Goal: Navigation & Orientation: Find specific page/section

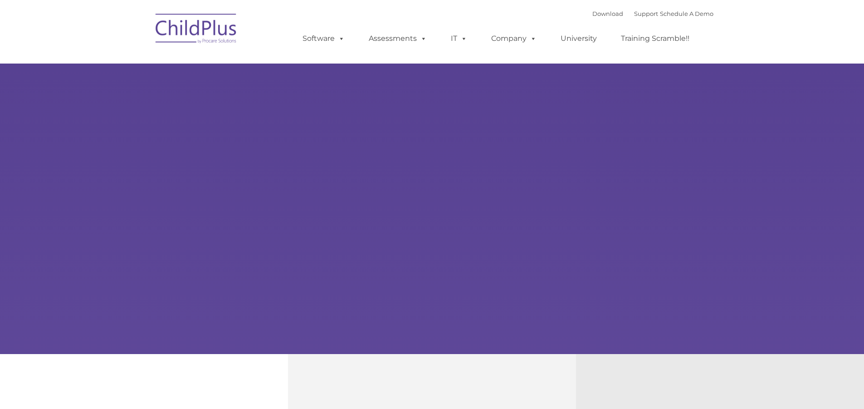
type input ""
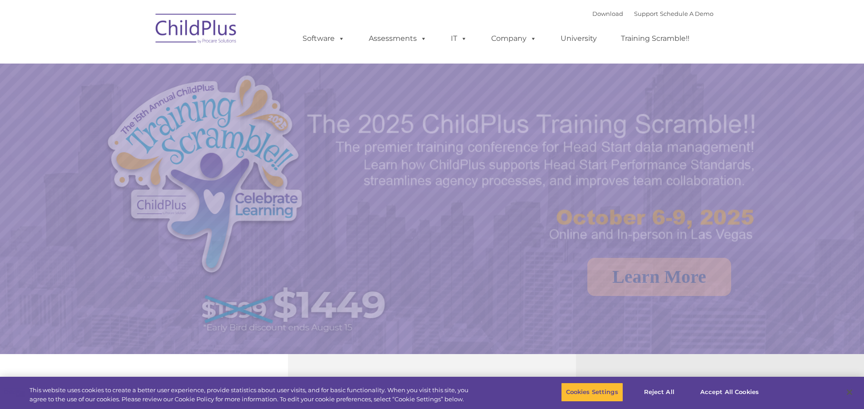
select select "MEDIUM"
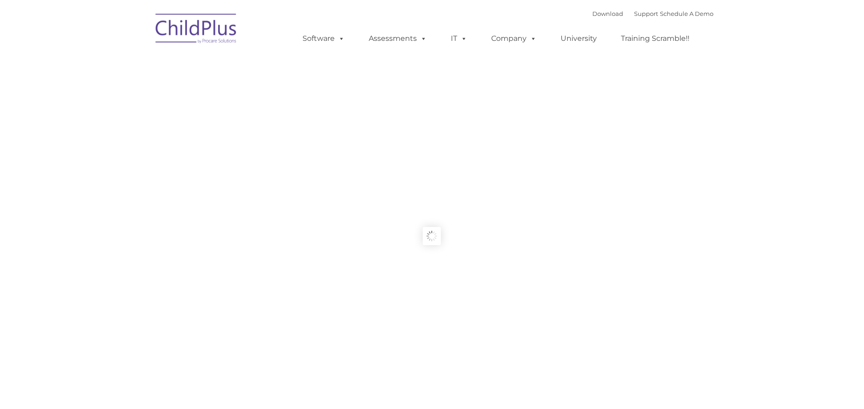
type input ""
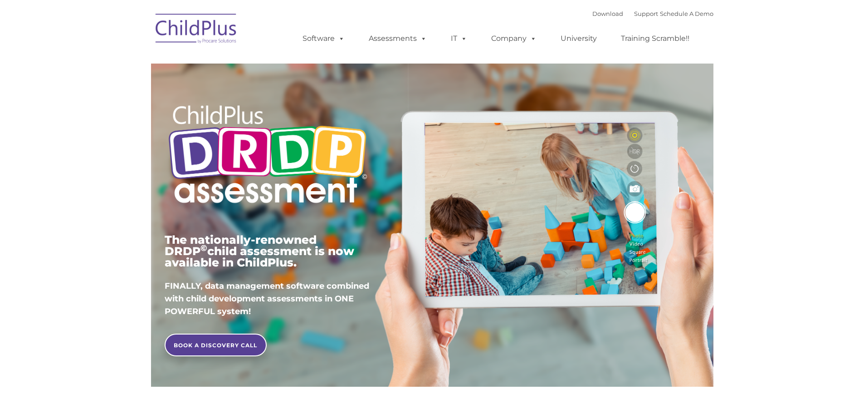
type input ""
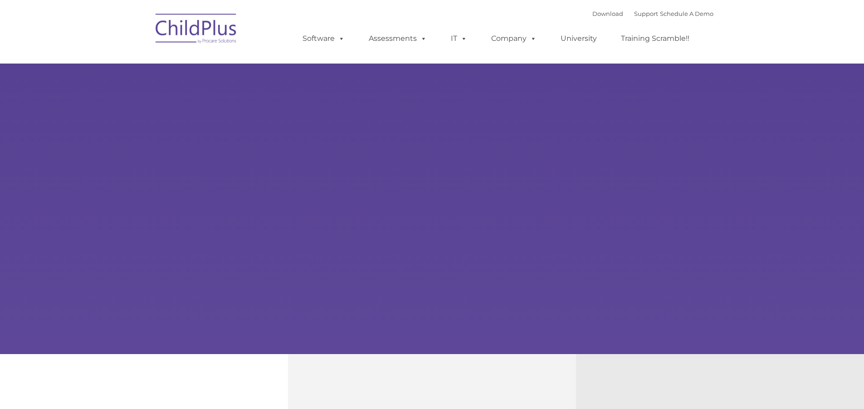
type input ""
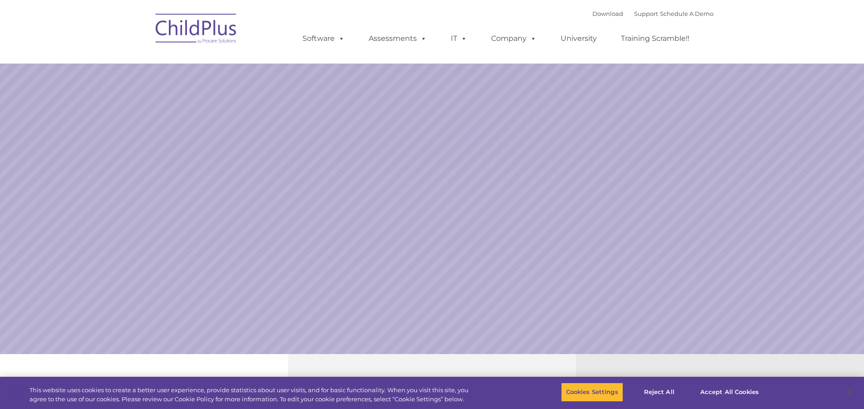
select select "MEDIUM"
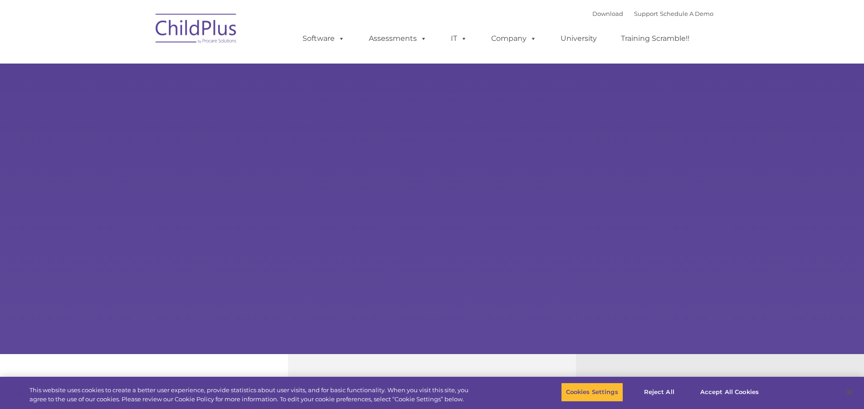
select select "MEDIUM"
